Goal: Find specific page/section: Find specific page/section

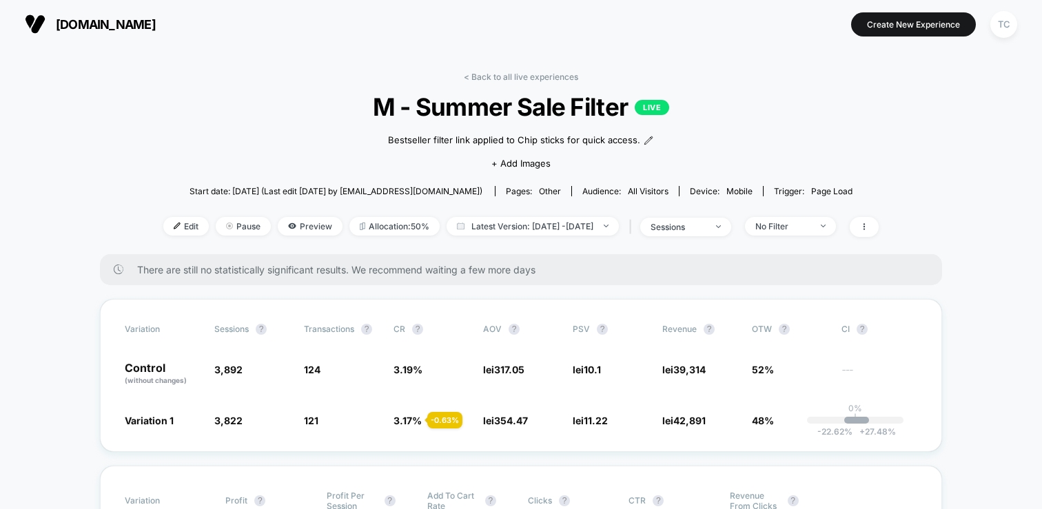
scroll to position [110, 0]
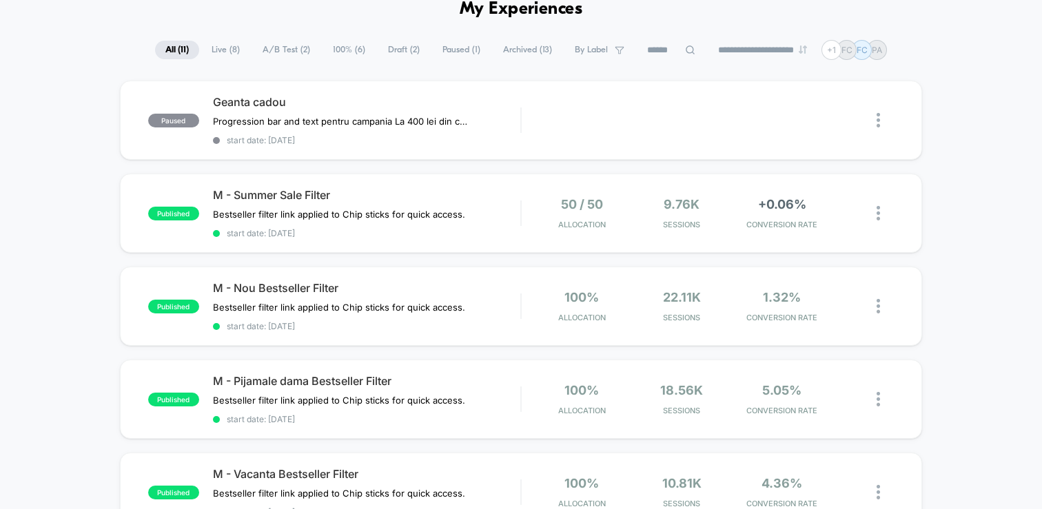
scroll to position [74, 0]
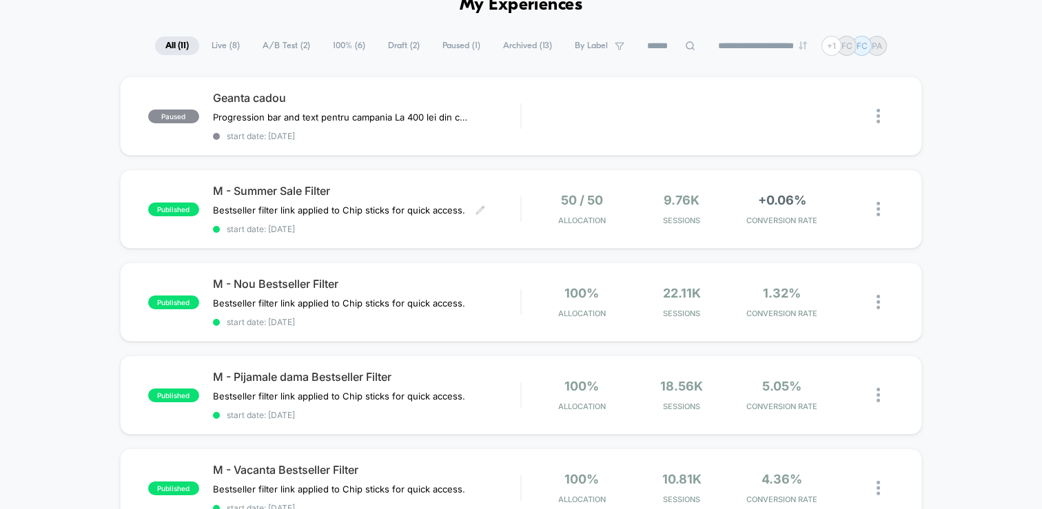
click at [507, 216] on div "M - Summer Sale Filter Bestseller filter link applied to Chip sticks for quick …" at bounding box center [366, 209] width 307 height 50
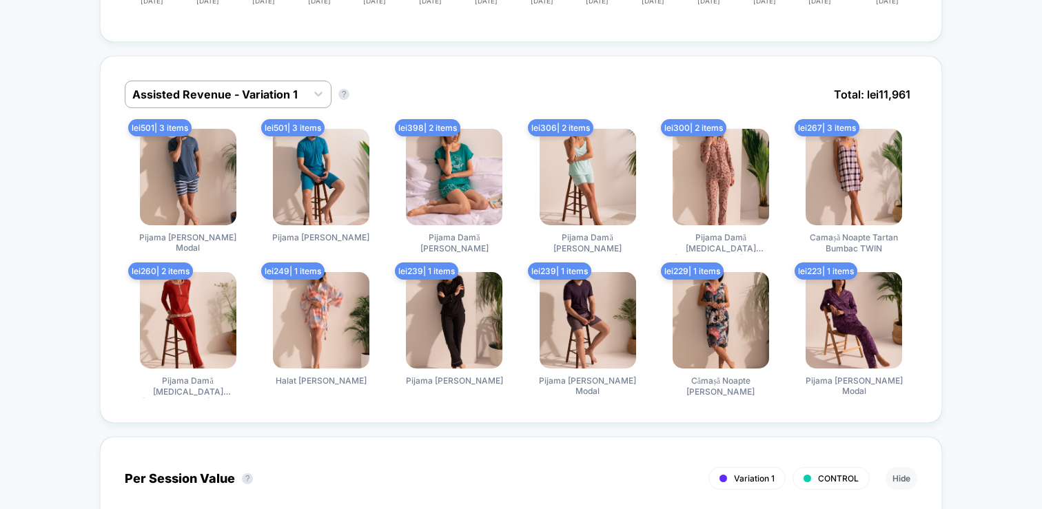
scroll to position [593, 0]
